Goal: Find contact information: Find contact information

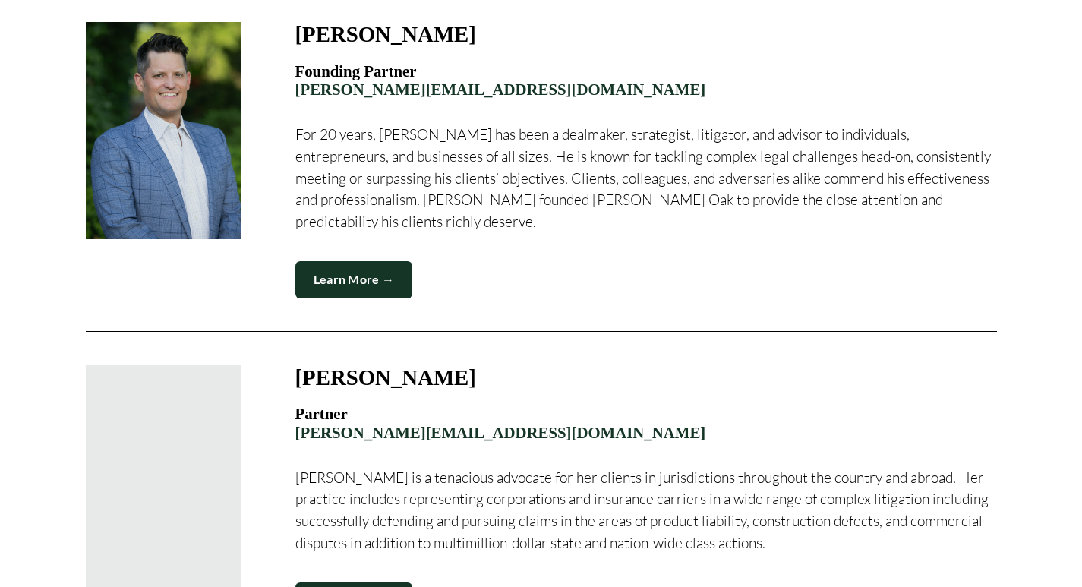
scroll to position [911, 0]
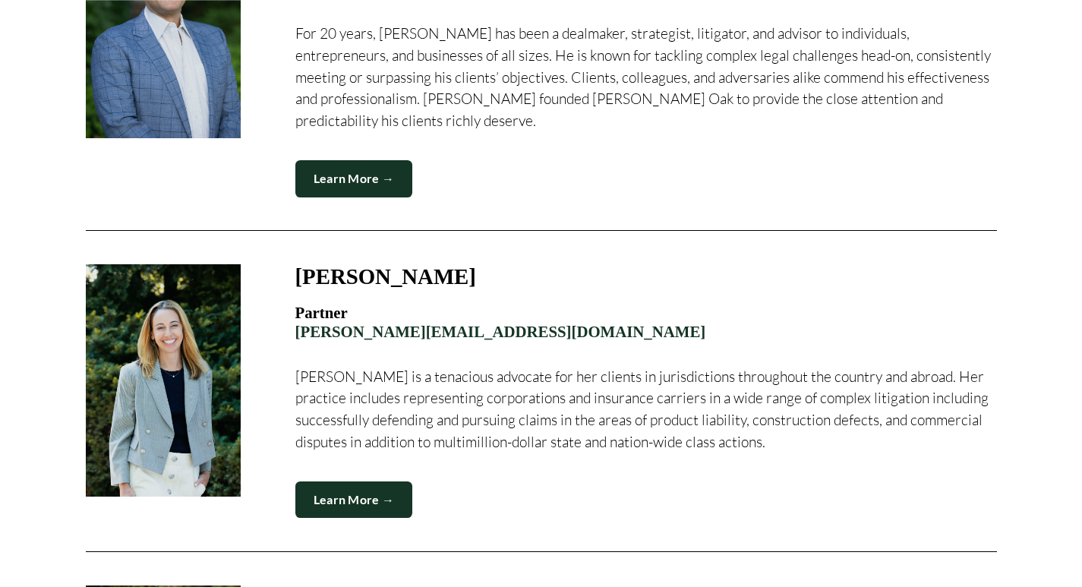
drag, startPoint x: 415, startPoint y: 259, endPoint x: 300, endPoint y: 260, distance: 114.6
click at [300, 264] on div "[PERSON_NAME]" at bounding box center [645, 277] width 701 height 26
copy strong "[PERSON_NAME]"
drag, startPoint x: 600, startPoint y: 477, endPoint x: 606, endPoint y: 433, distance: 43.7
click at [601, 481] on div "Learn More →" at bounding box center [645, 499] width 701 height 37
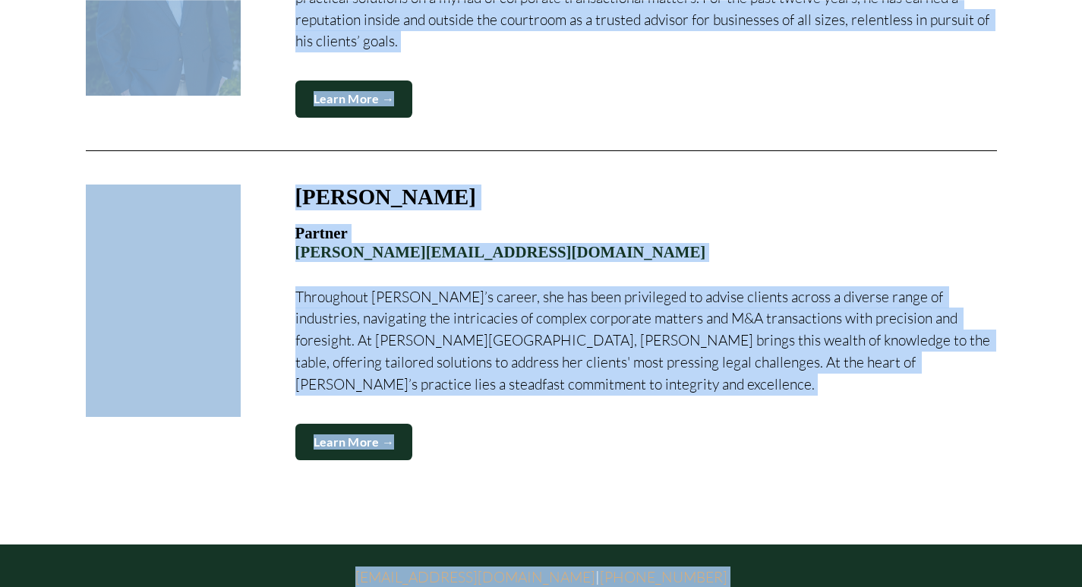
scroll to position [2039, 0]
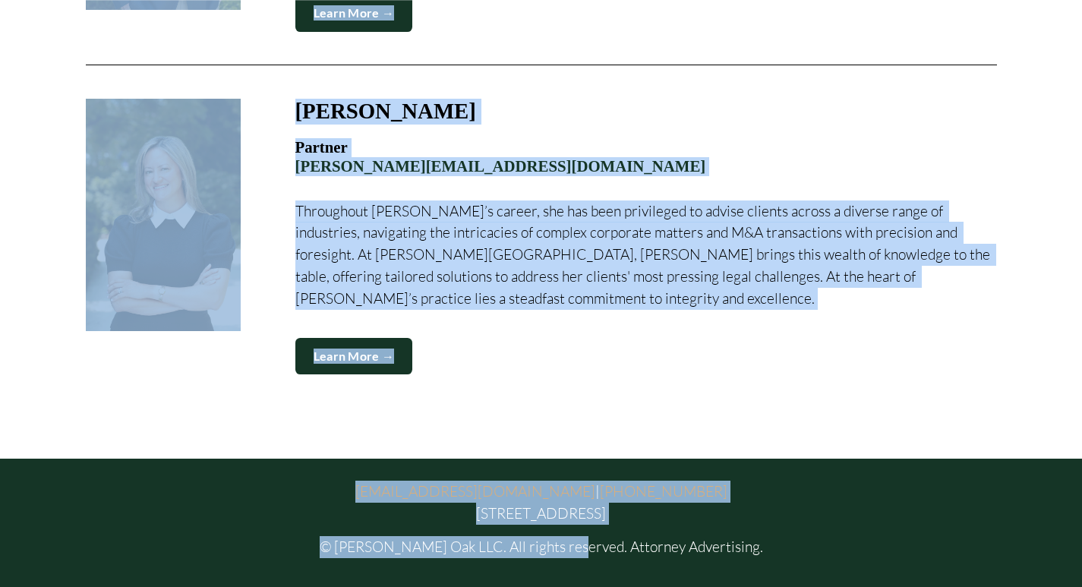
drag, startPoint x: 340, startPoint y: 287, endPoint x: 591, endPoint y: 487, distance: 320.9
copy div "ten L. N. Goodfellow Partner kristen@merceroaklaw.com Kristen approaches legal …"
